Goal: Check status: Check status

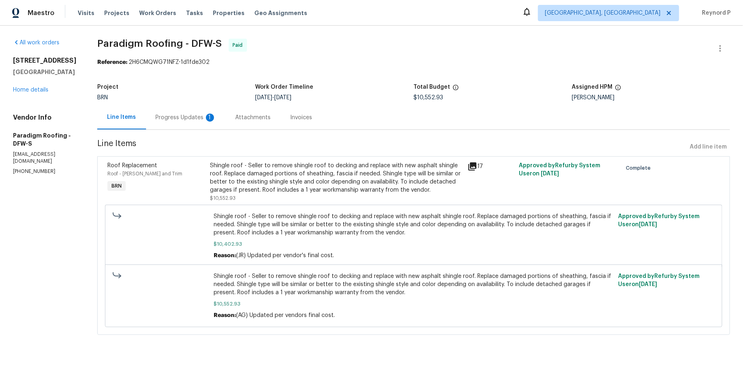
click at [173, 123] on div "Progress Updates 1" at bounding box center [186, 117] width 80 height 24
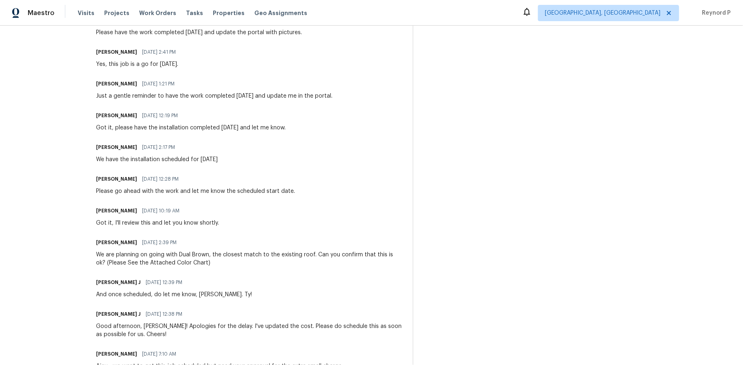
scroll to position [607, 0]
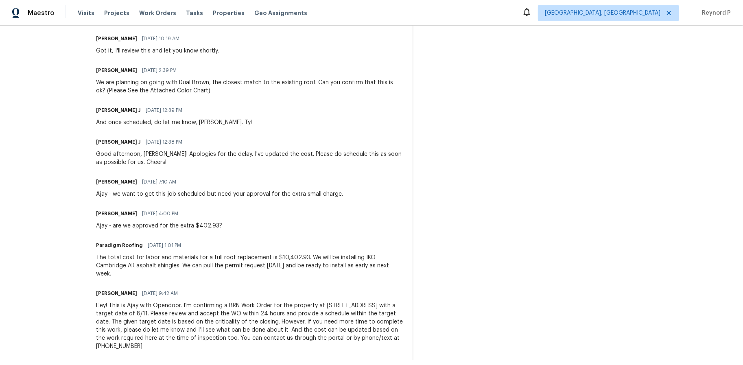
click at [180, 256] on div "The total cost for labor and materials for a full roof replacement is $10,402.9…" at bounding box center [249, 266] width 307 height 24
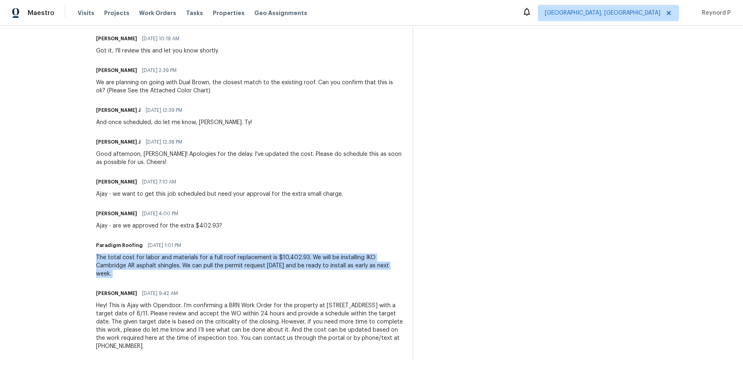
click at [180, 256] on div "The total cost for labor and materials for a full roof replacement is $10,402.9…" at bounding box center [249, 266] width 307 height 24
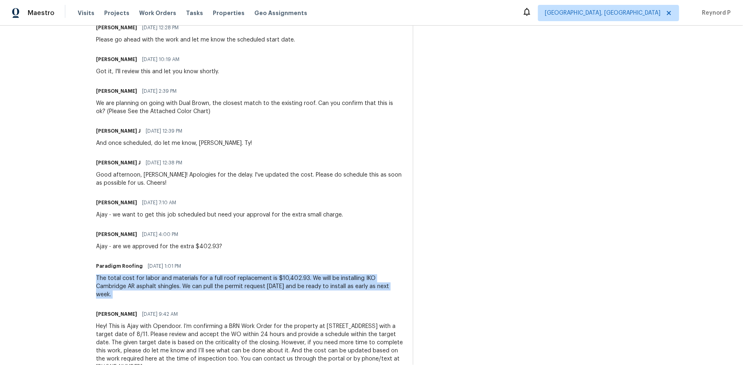
scroll to position [574, 0]
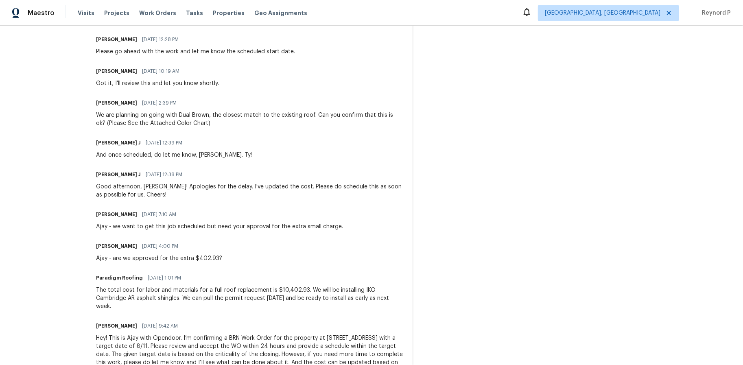
click at [233, 202] on div "Trade Partner Updates Paradigm Roofing 08/19/2025 6:51 AM Response Requested Go…" at bounding box center [249, 47] width 307 height 691
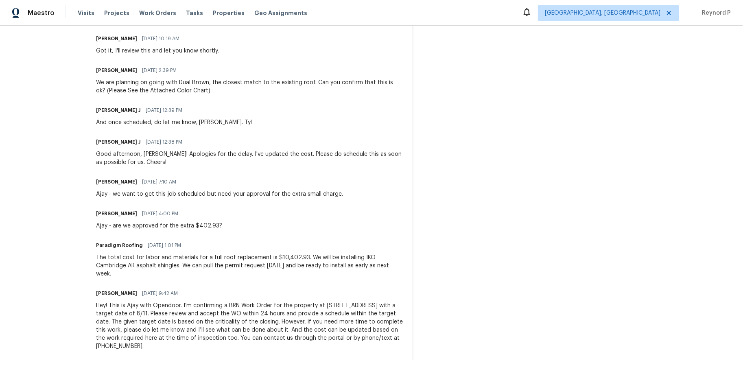
scroll to position [589, 0]
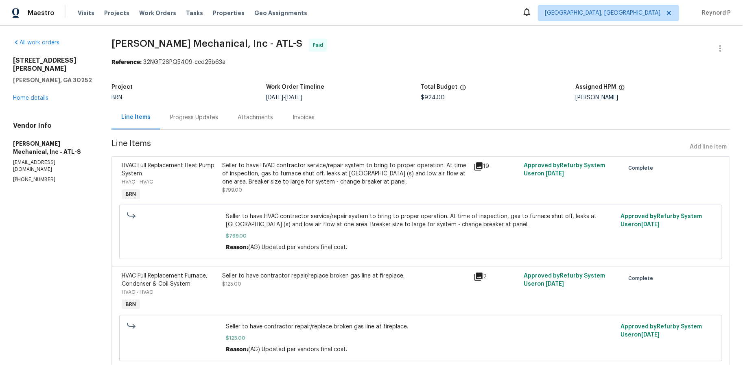
click at [212, 114] on div "Progress Updates" at bounding box center [194, 117] width 68 height 24
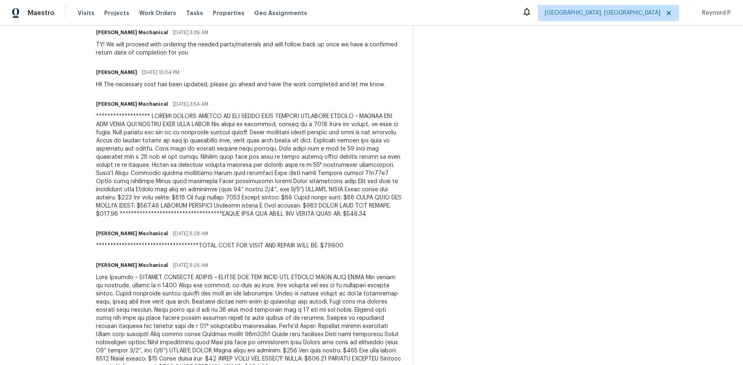
scroll to position [322, 0]
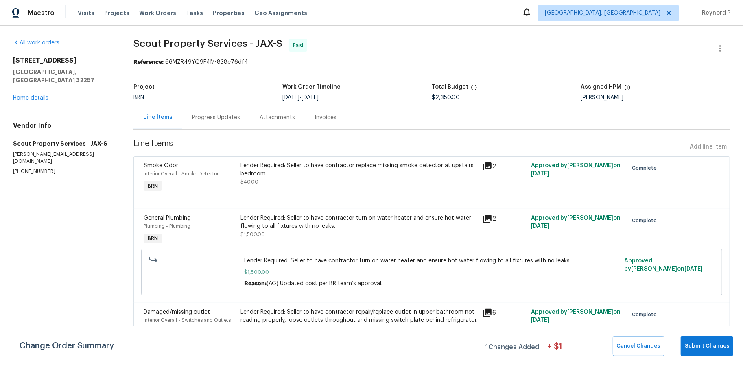
click at [214, 118] on div "Progress Updates" at bounding box center [216, 118] width 48 height 8
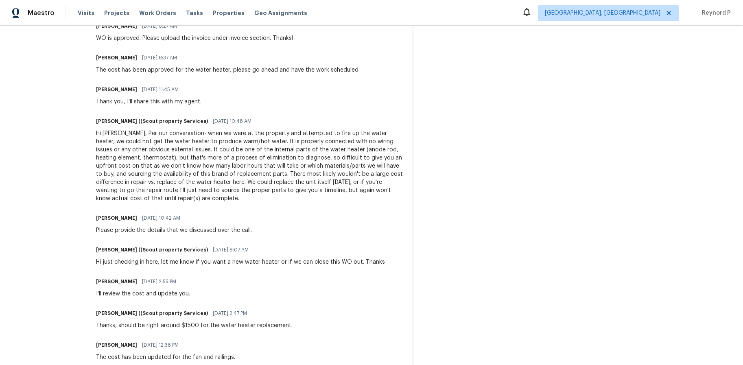
scroll to position [269, 0]
click at [279, 184] on div "Hi Ajay, Per our conversation- when we were at the property and attempted to fi…" at bounding box center [249, 165] width 307 height 73
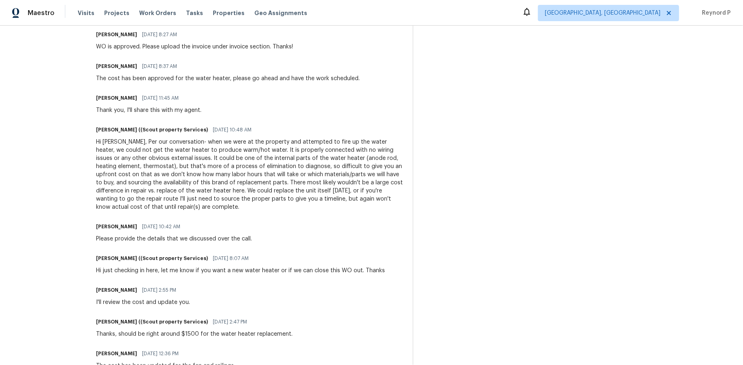
scroll to position [0, 0]
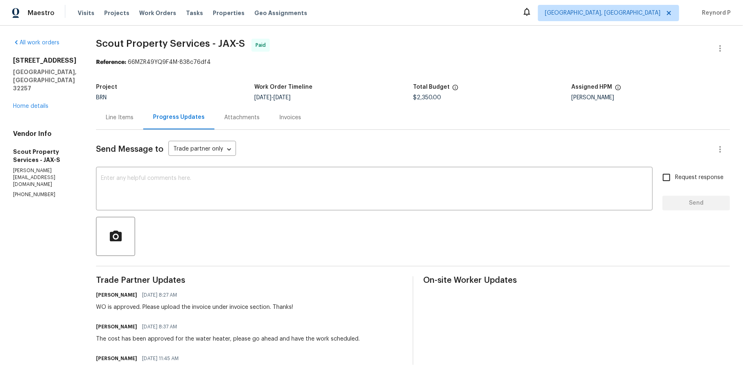
click at [106, 117] on div "Line Items" at bounding box center [120, 118] width 28 height 8
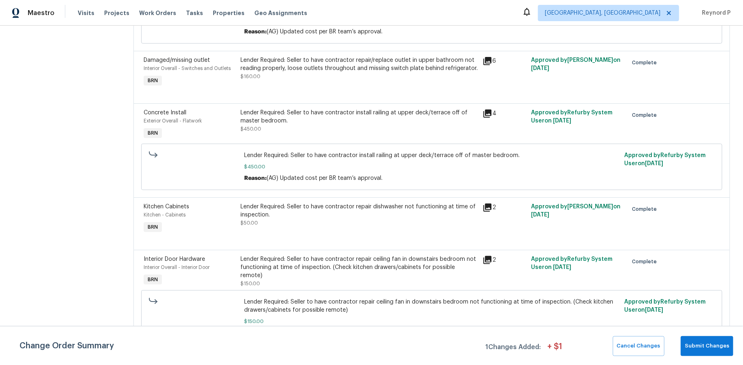
scroll to position [266, 0]
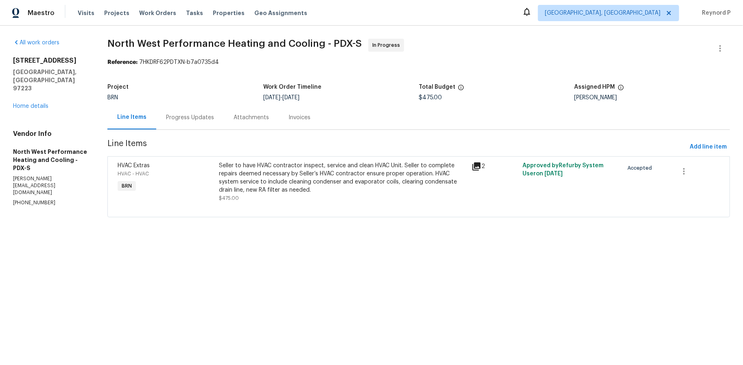
click at [195, 118] on div "Progress Updates" at bounding box center [190, 118] width 48 height 8
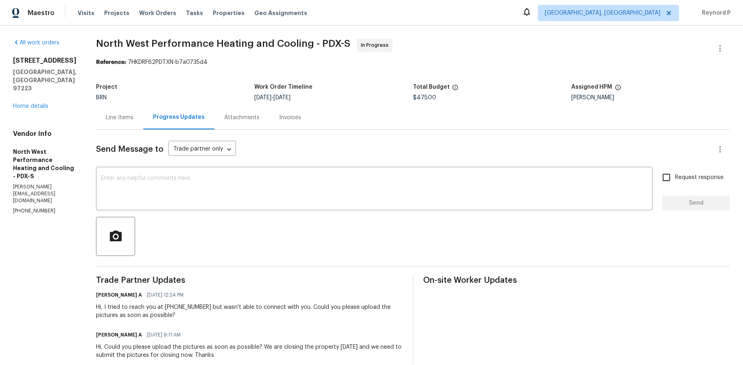
click at [134, 116] on div "Line Items" at bounding box center [120, 118] width 28 height 8
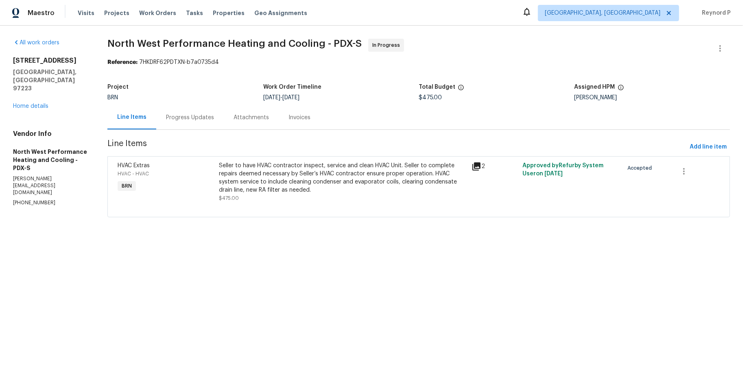
click at [332, 192] on div "Seller to have HVAC contractor inspect, service and clean HVAC Unit. Seller to …" at bounding box center [343, 178] width 248 height 33
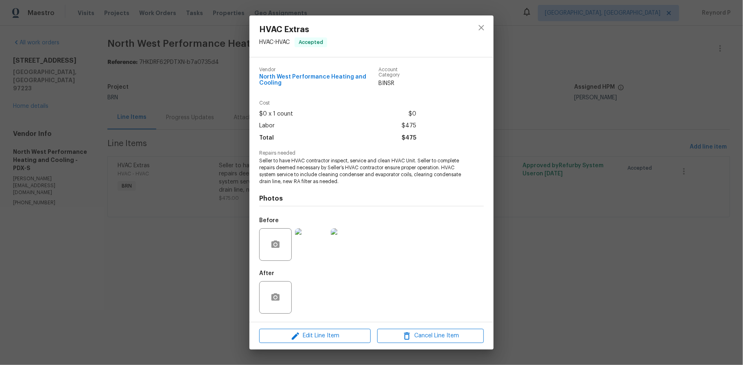
click at [300, 240] on img at bounding box center [311, 244] width 33 height 33
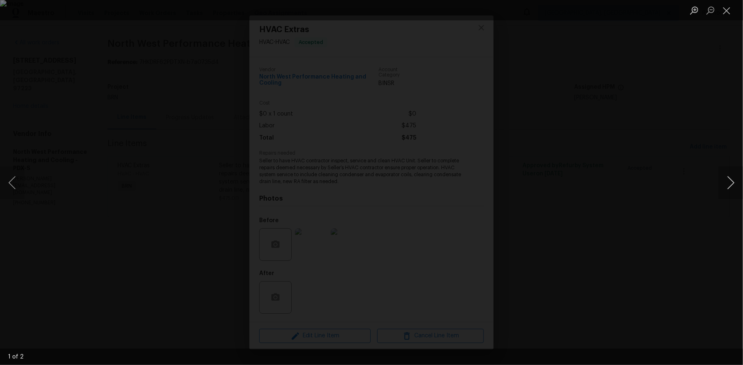
click at [721, 185] on button "Next image" at bounding box center [731, 183] width 24 height 33
click at [633, 178] on div "Lightbox" at bounding box center [371, 182] width 743 height 365
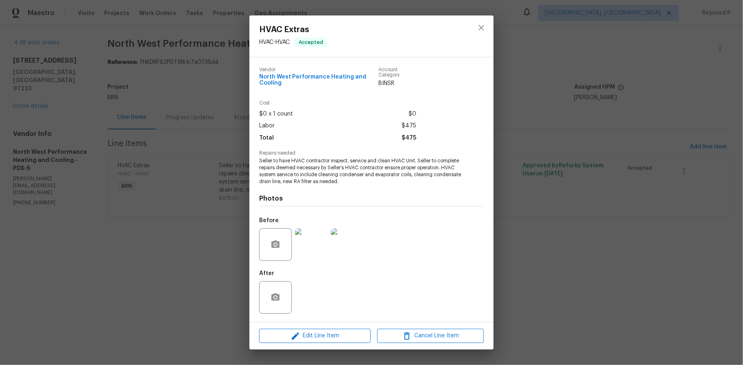
click at [631, 180] on div "HVAC Extras HVAC - HVAC Accepted Vendor North West Performance Heating and Cool…" at bounding box center [371, 182] width 743 height 365
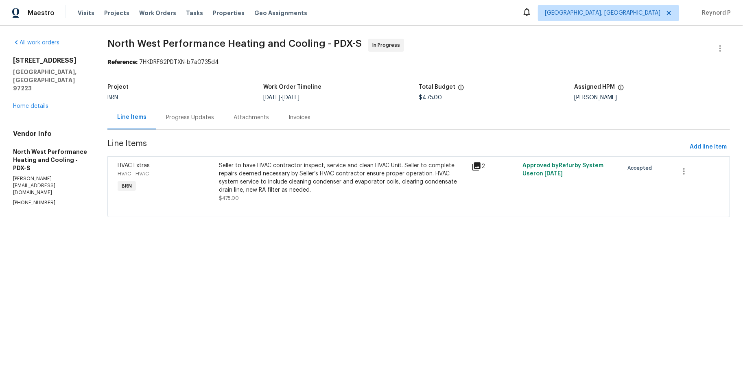
click at [350, 71] on section "North West Performance Heating and Cooling - PDX-S In Progress Reference: 7HKDR…" at bounding box center [418, 133] width 623 height 189
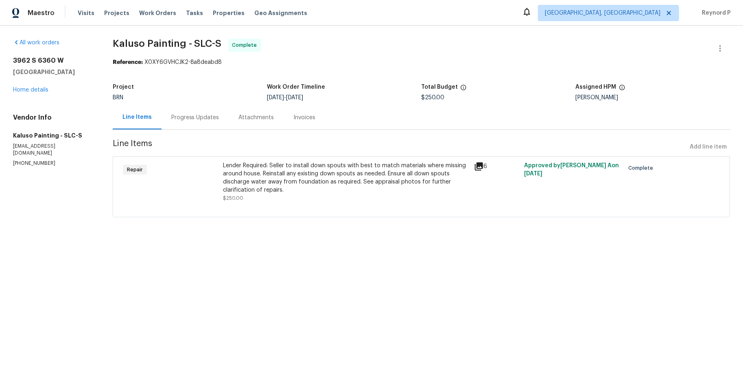
click at [255, 172] on div "Lender Required: Seller to install down spouts with best to match materials whe…" at bounding box center [346, 178] width 246 height 33
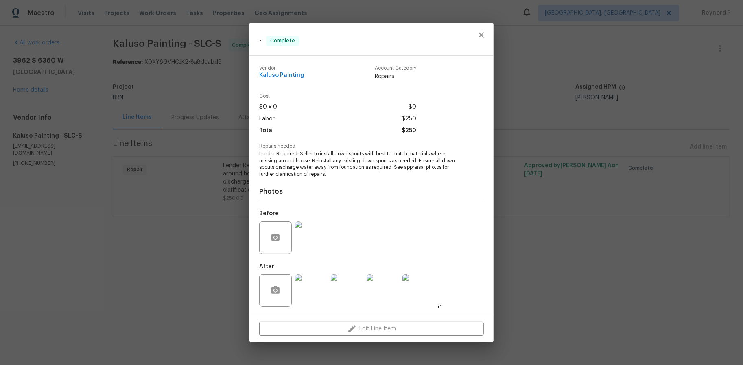
click at [316, 289] on img at bounding box center [311, 290] width 33 height 33
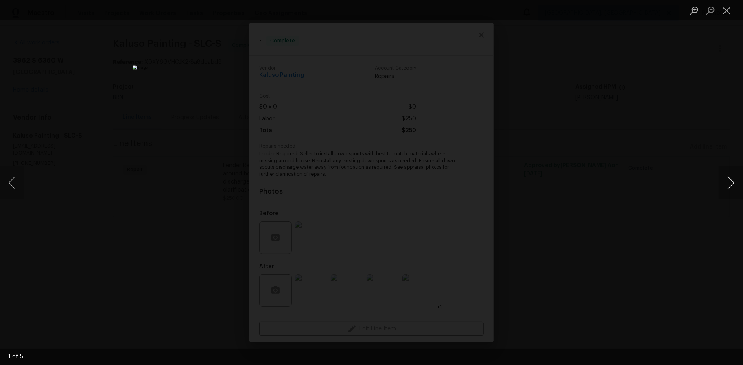
click at [738, 181] on button "Next image" at bounding box center [731, 183] width 24 height 33
click at [649, 182] on div "Lightbox" at bounding box center [371, 182] width 743 height 365
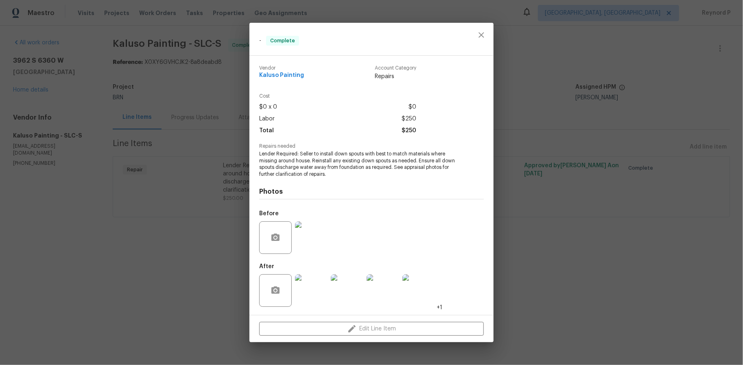
click at [549, 186] on div "- Complete Vendor Kaluso Painting Account Category Repairs Cost $0 x 0 $0 Labor…" at bounding box center [371, 182] width 743 height 365
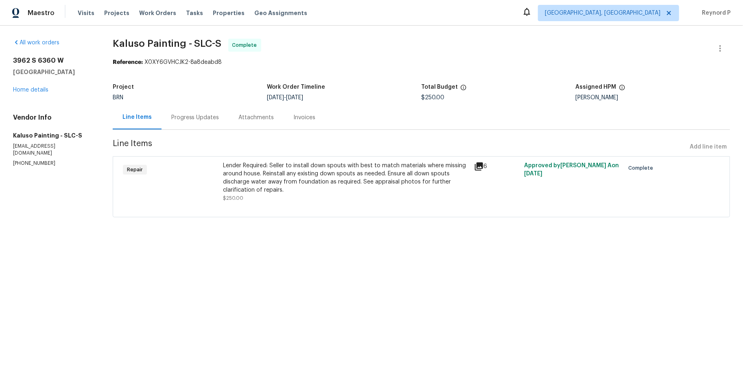
click at [204, 119] on div "Progress Updates" at bounding box center [195, 118] width 48 height 8
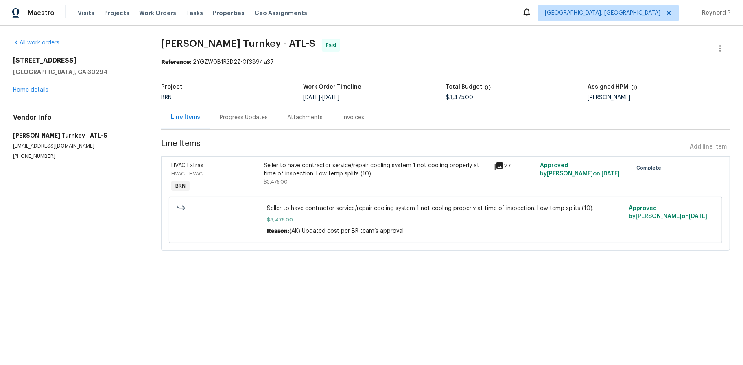
click at [242, 120] on div "Progress Updates" at bounding box center [244, 118] width 48 height 8
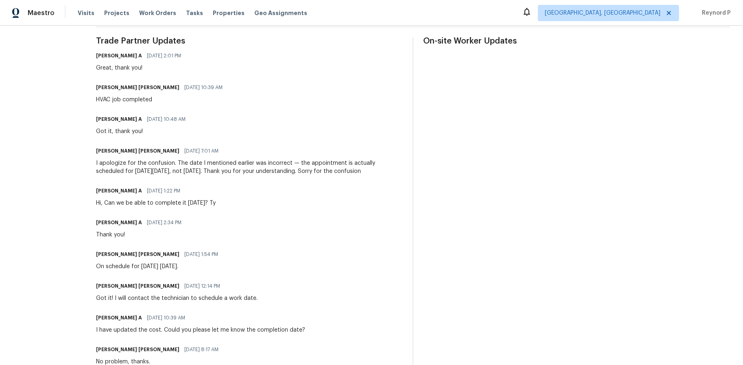
scroll to position [238, 0]
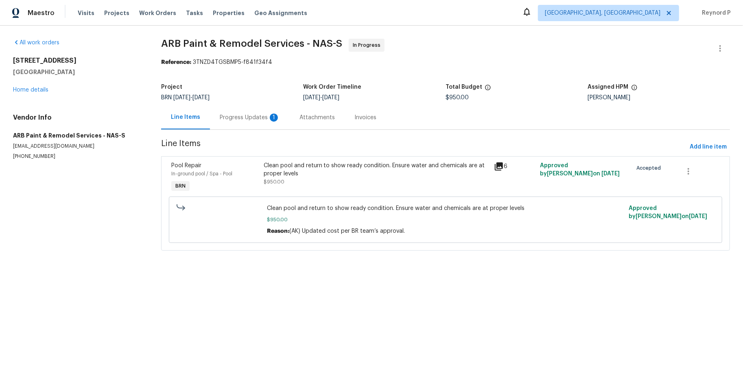
click at [331, 166] on div "Clean pool and return to show ready condition. Ensure water and chemicals are a…" at bounding box center [377, 170] width 226 height 16
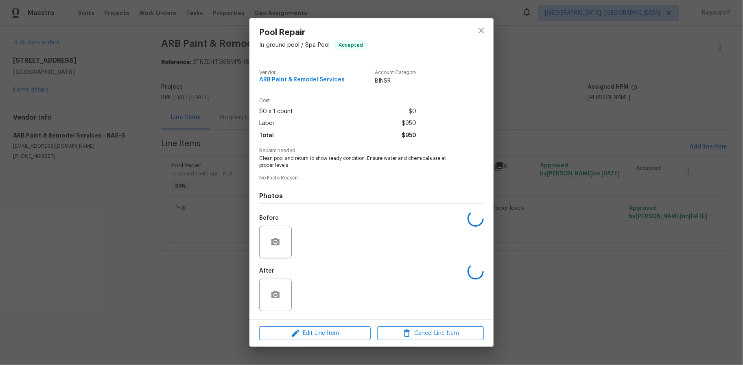
click at [331, 166] on span "Clean pool and return to show ready condition. Ensure water and chemicals are a…" at bounding box center [360, 162] width 202 height 14
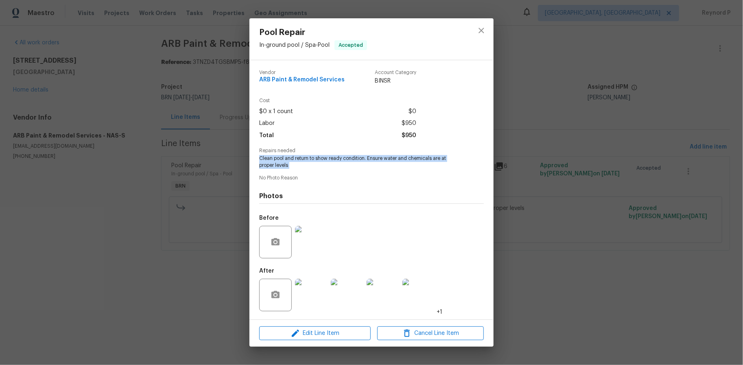
copy span "Clean pool and return to show ready condition. Ensure water and chemicals are a…"
click at [486, 27] on icon "close" at bounding box center [482, 31] width 10 height 10
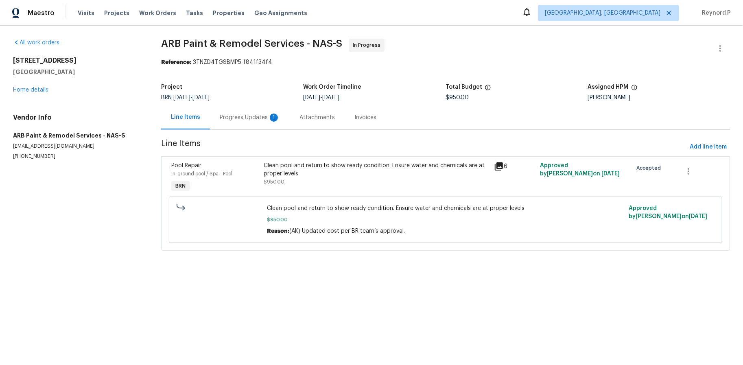
click at [237, 112] on div "Progress Updates 1" at bounding box center [250, 117] width 80 height 24
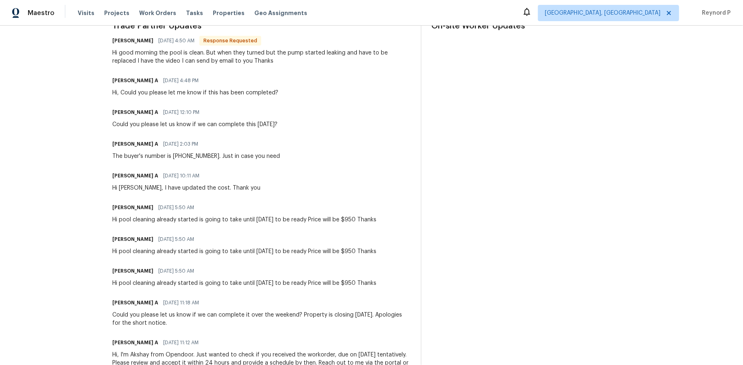
scroll to position [254, 0]
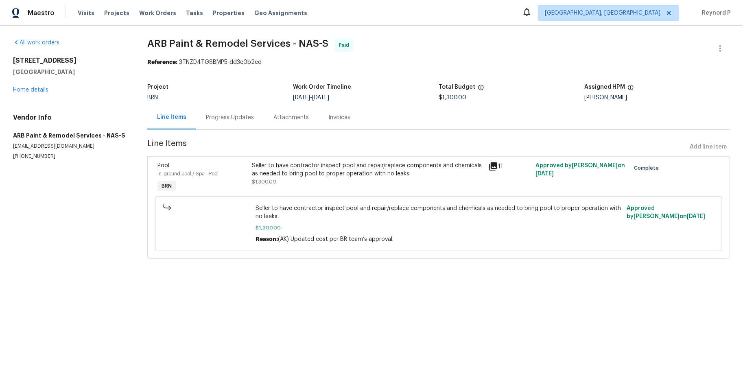
click at [220, 110] on div "Progress Updates" at bounding box center [230, 117] width 68 height 24
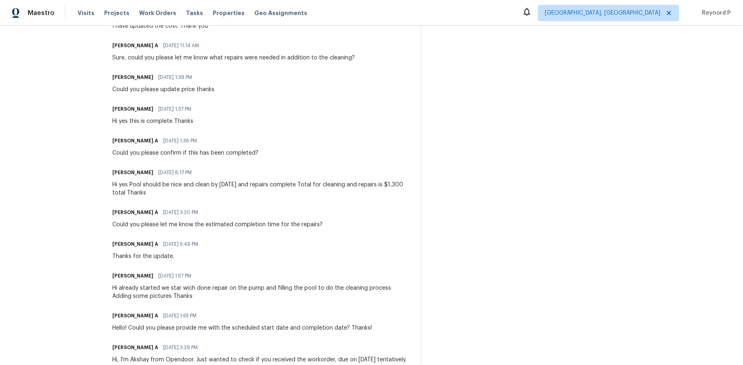
scroll to position [281, 0]
click at [240, 184] on div "Hi yes Pool should be nice and clean by [DATE] and repairs complete Total for c…" at bounding box center [261, 189] width 299 height 16
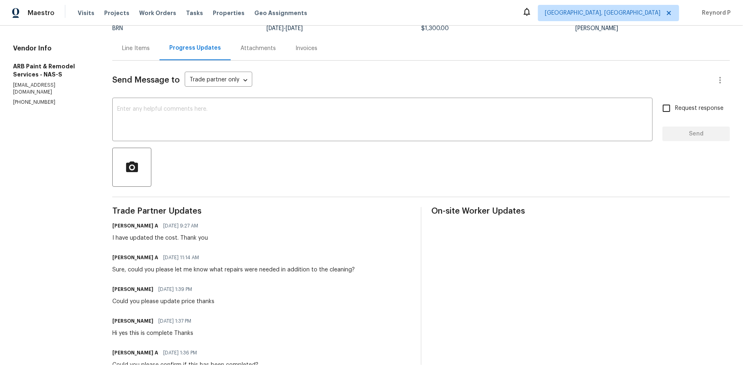
scroll to position [11, 0]
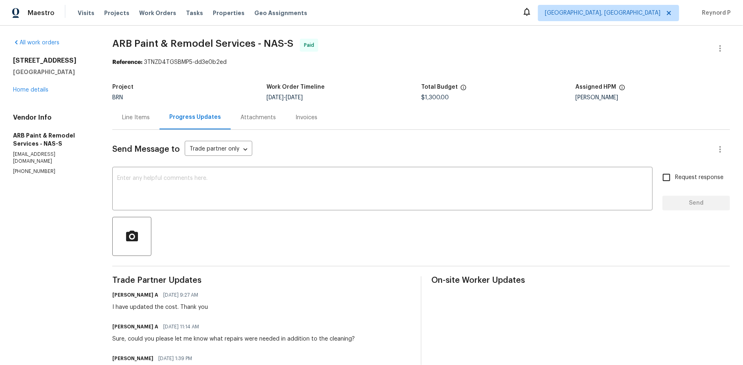
click at [139, 114] on div "Line Items" at bounding box center [136, 118] width 28 height 8
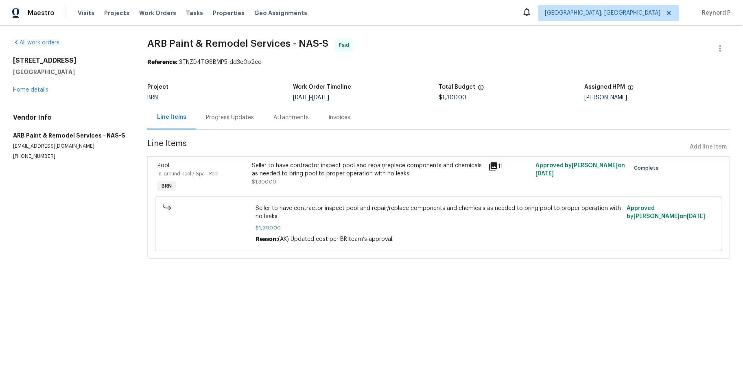
click at [232, 118] on div "Progress Updates" at bounding box center [230, 118] width 48 height 8
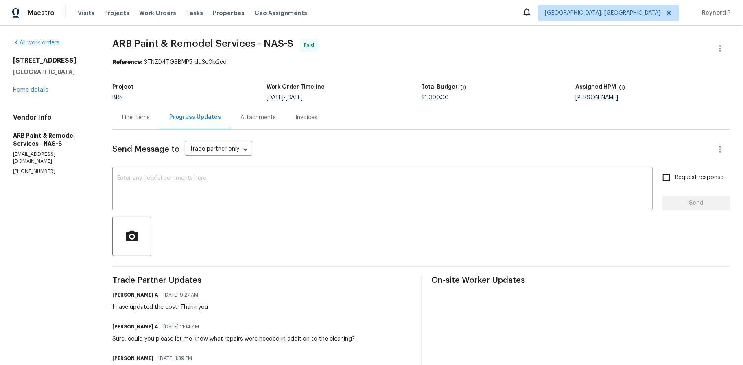
click at [130, 107] on div "Line Items" at bounding box center [135, 117] width 47 height 24
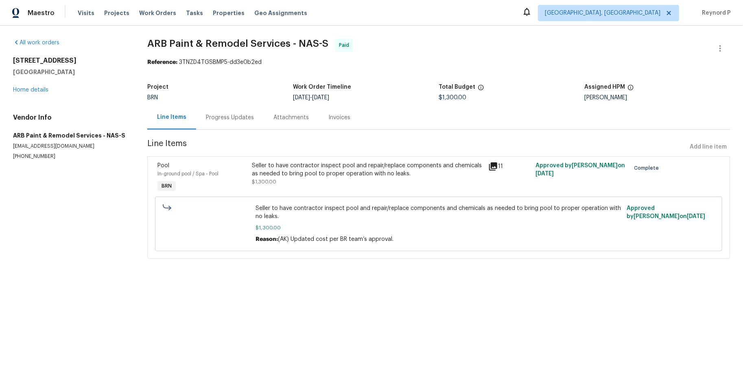
click at [224, 112] on div "Progress Updates" at bounding box center [230, 117] width 68 height 24
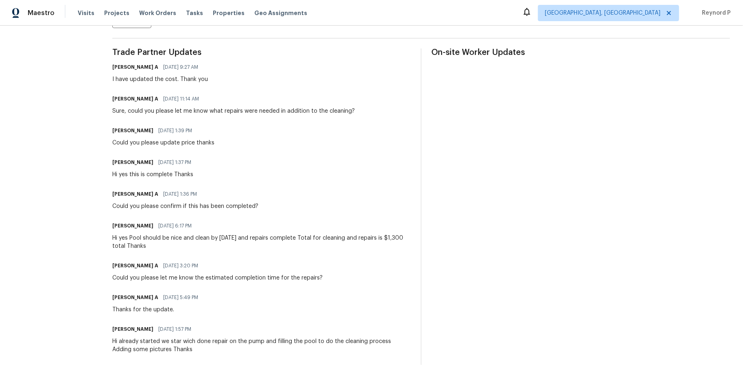
scroll to position [225, 0]
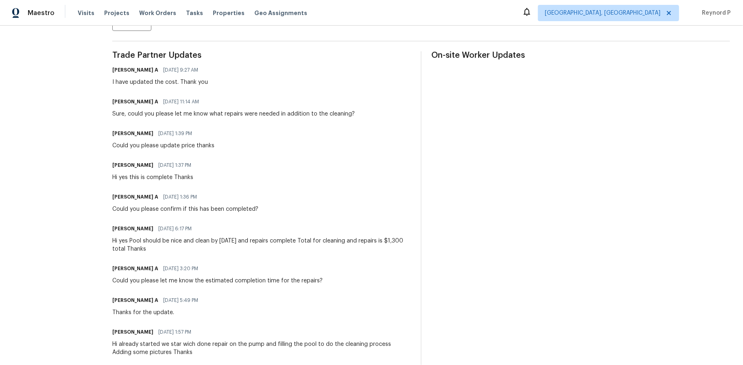
click at [288, 239] on div "Hi yes Pool should be nice and clean by Sunday and repairs complete Total for c…" at bounding box center [261, 245] width 299 height 16
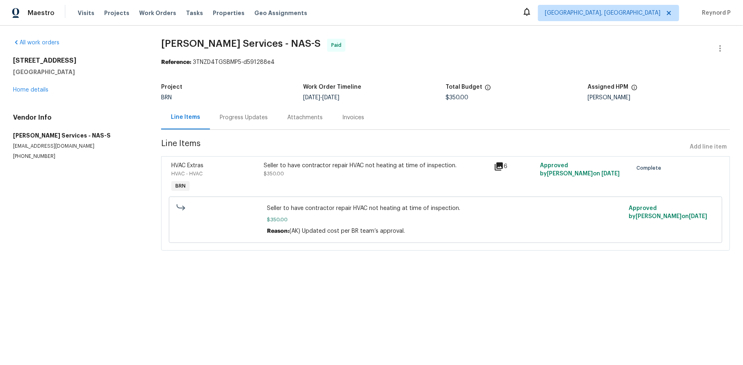
click at [244, 116] on div "Progress Updates" at bounding box center [244, 118] width 48 height 8
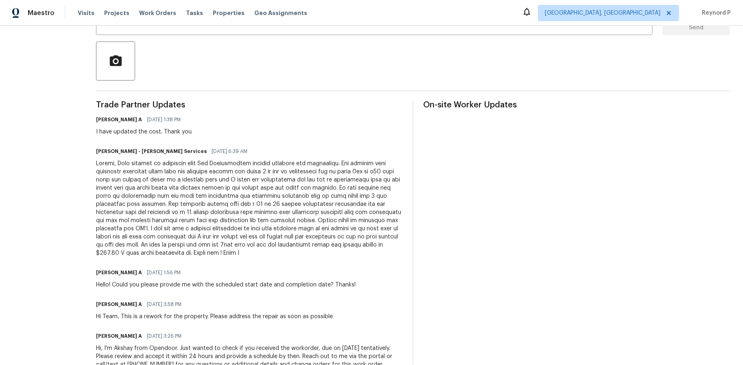
scroll to position [175, 0]
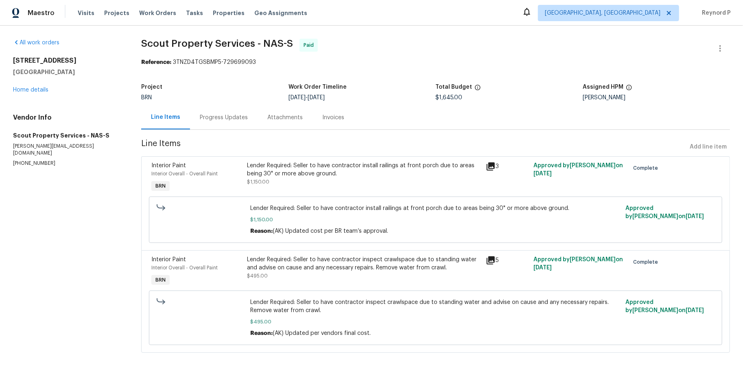
scroll to position [12, 0]
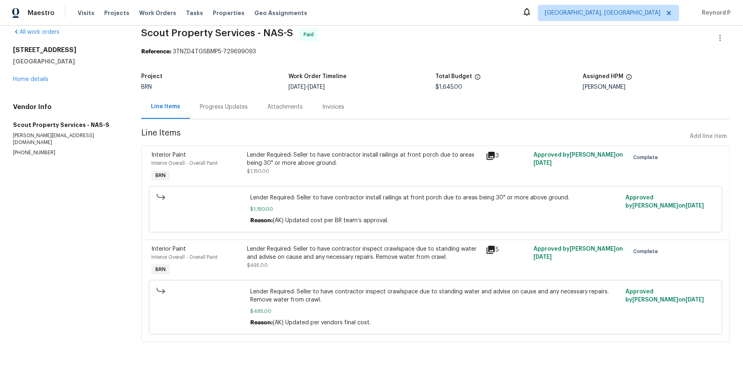
click at [228, 105] on div "Progress Updates" at bounding box center [224, 107] width 48 height 8
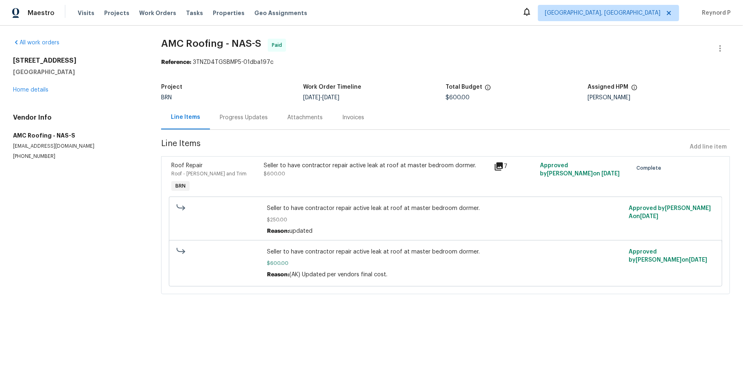
click at [241, 118] on div "Progress Updates" at bounding box center [244, 118] width 48 height 8
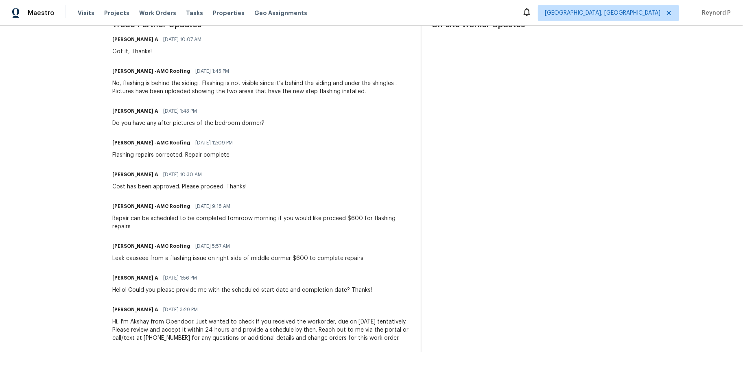
scroll to position [256, 0]
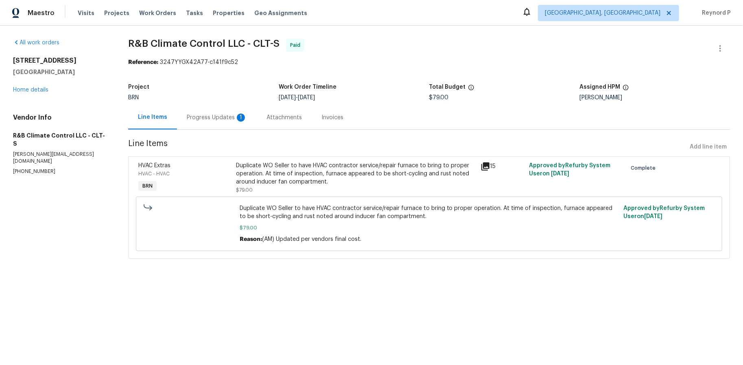
click at [206, 120] on div "Progress Updates 1" at bounding box center [217, 118] width 60 height 8
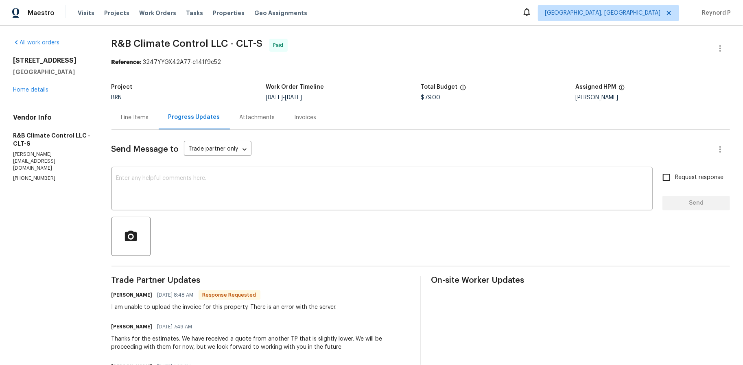
click at [135, 123] on div "Line Items" at bounding box center [135, 117] width 47 height 24
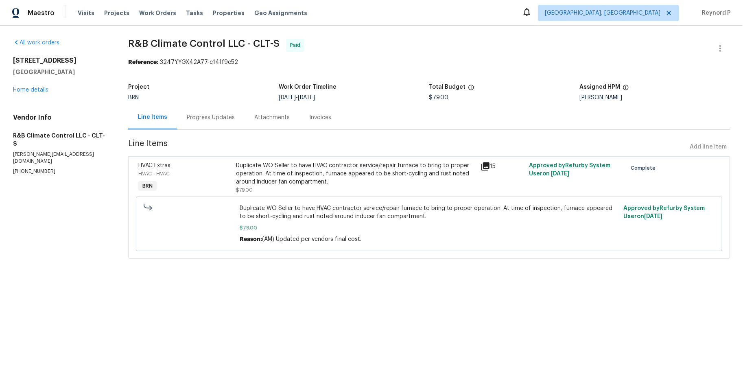
click at [195, 118] on div "Progress Updates" at bounding box center [211, 118] width 48 height 8
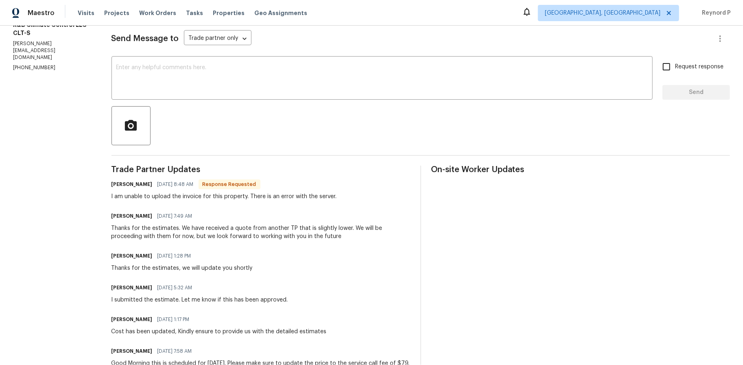
scroll to position [224, 0]
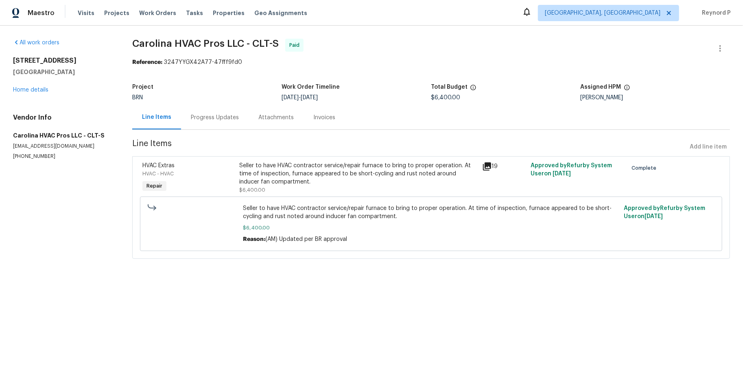
click at [217, 118] on div "Progress Updates" at bounding box center [215, 118] width 48 height 8
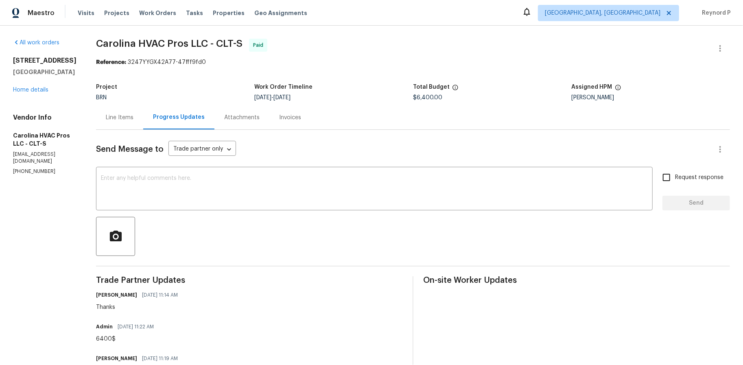
click at [115, 119] on div "Line Items" at bounding box center [120, 118] width 28 height 8
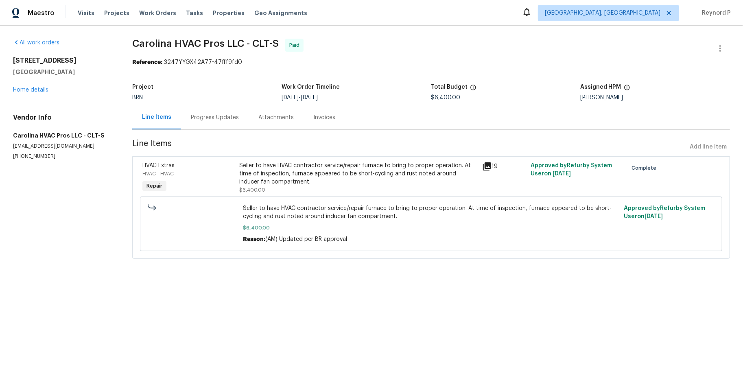
click at [204, 117] on div "Progress Updates" at bounding box center [215, 118] width 48 height 8
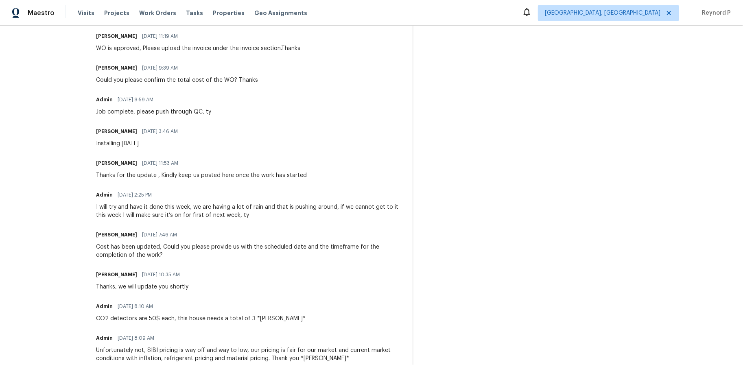
scroll to position [323, 0]
click at [184, 289] on div "Thanks, we will update you shortly" at bounding box center [142, 287] width 92 height 8
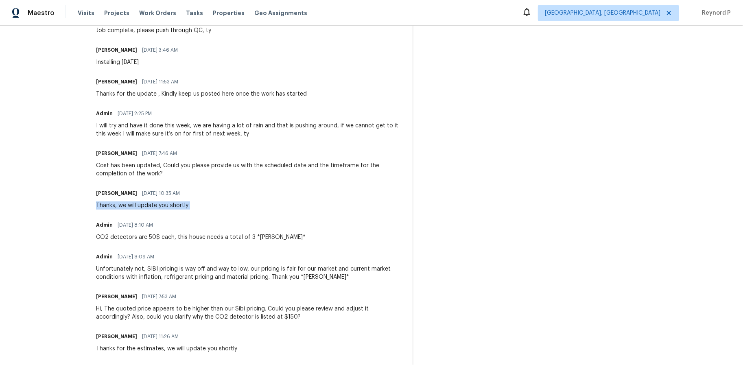
scroll to position [403, 0]
click at [210, 168] on div "Cost has been updated, Could you please provide us with the scheduled date and …" at bounding box center [249, 170] width 307 height 16
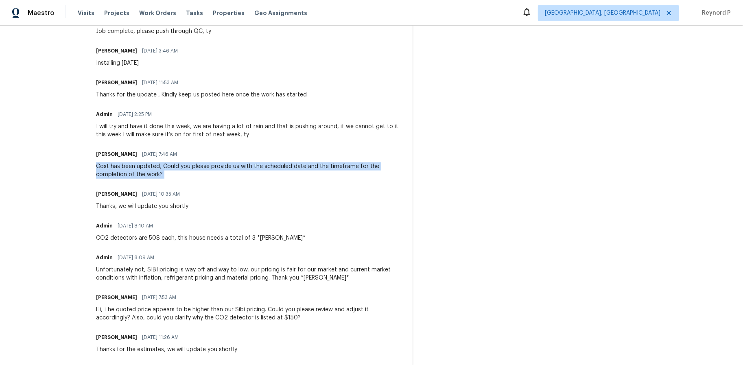
click at [210, 168] on div "Cost has been updated, Could you please provide us with the scheduled date and …" at bounding box center [249, 170] width 307 height 16
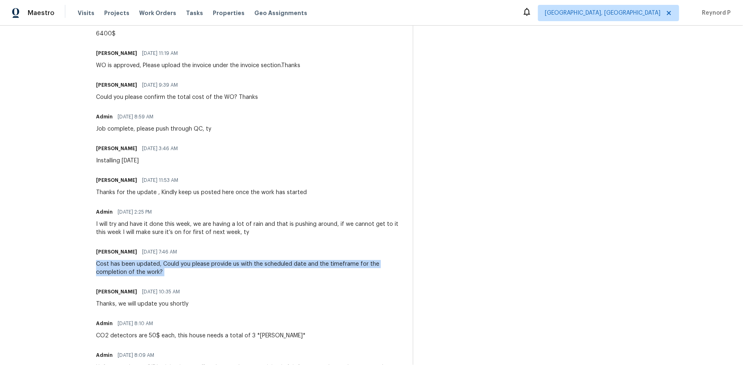
scroll to position [226, 0]
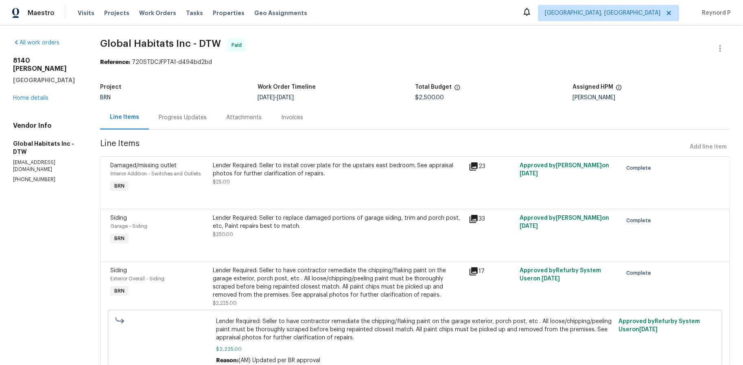
scroll to position [39, 0]
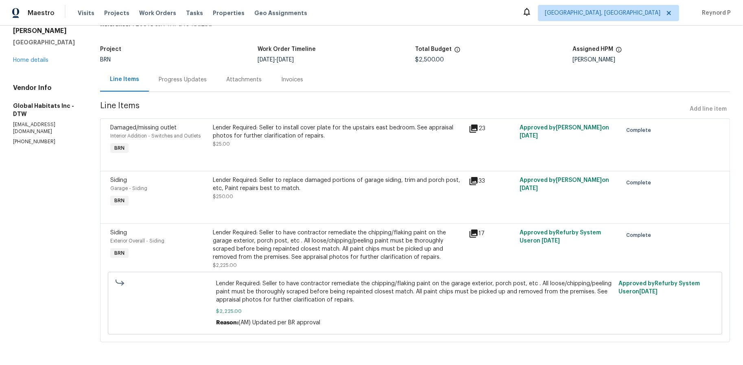
click at [183, 81] on div "Progress Updates" at bounding box center [183, 80] width 48 height 8
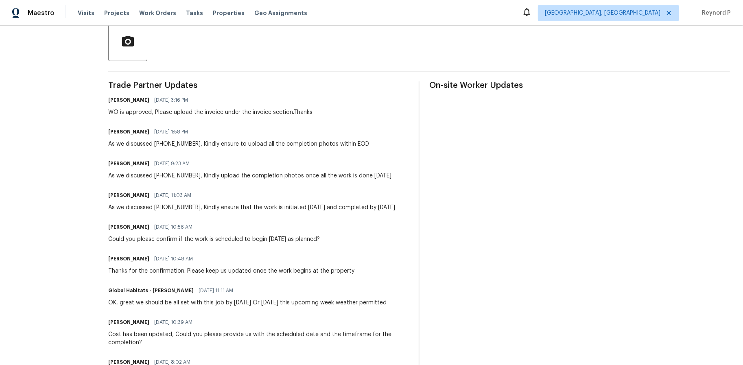
scroll to position [193, 0]
